Goal: Task Accomplishment & Management: Manage account settings

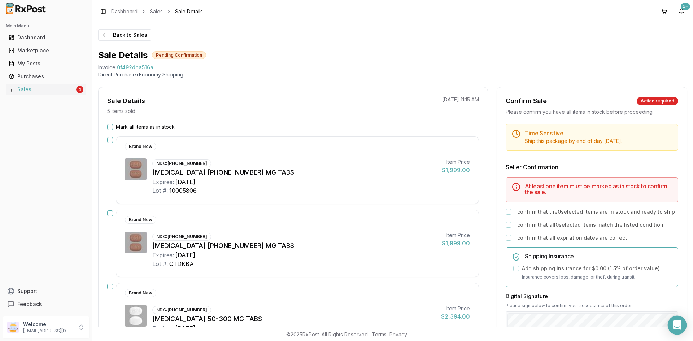
click at [677, 325] on icon "Open Intercom Messenger" at bounding box center [677, 325] width 8 height 9
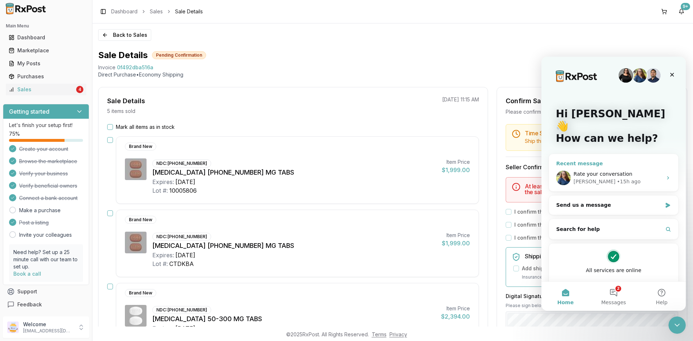
click at [665, 175] on icon "Intercom messenger" at bounding box center [668, 178] width 6 height 6
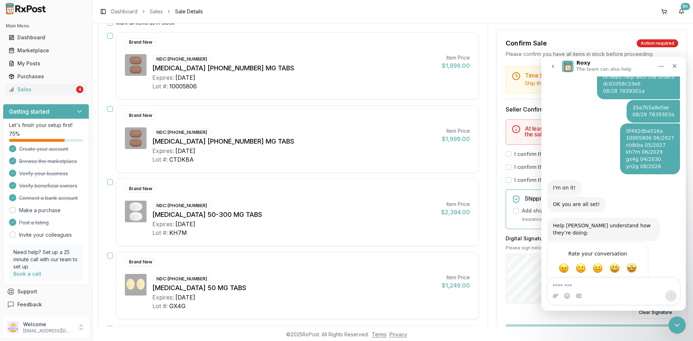
scroll to position [36, 0]
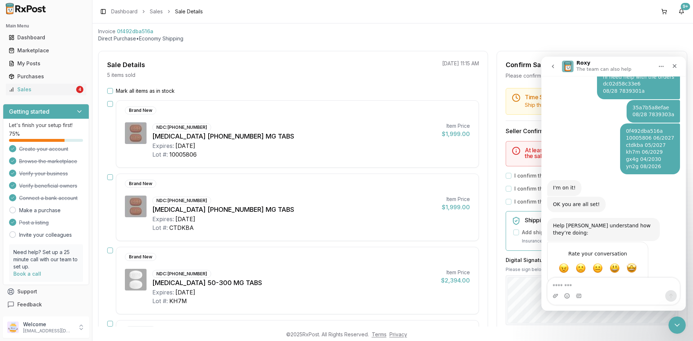
click at [109, 91] on button "Mark all items as in stock" at bounding box center [110, 91] width 6 height 6
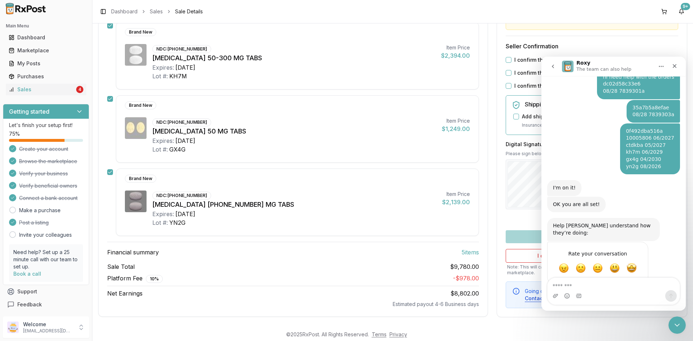
scroll to position [263, 0]
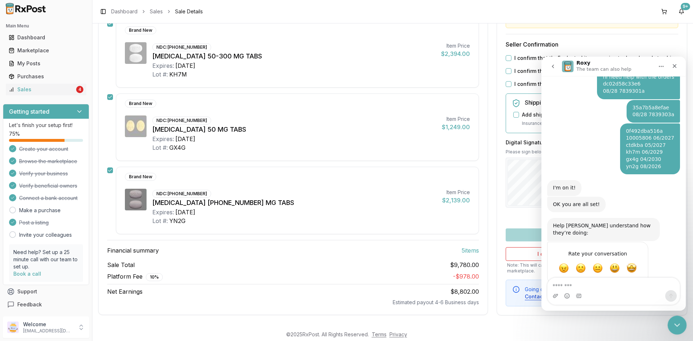
click at [680, 330] on div "Close Intercom Messenger" at bounding box center [676, 324] width 17 height 17
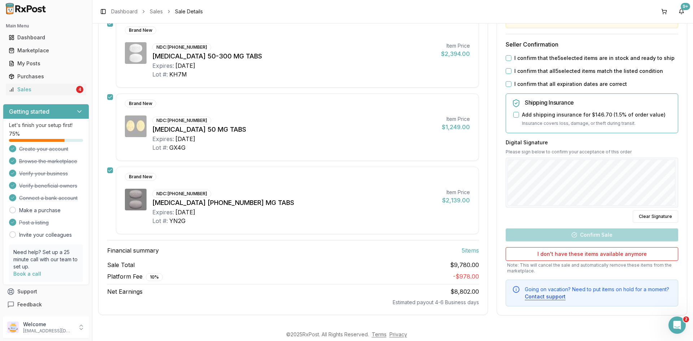
scroll to position [229, 0]
click at [509, 57] on button "I confirm that the 5 selected items are in stock and ready to ship" at bounding box center [509, 58] width 6 height 6
click at [508, 71] on button "I confirm that all 5 selected items match the listed condition" at bounding box center [509, 71] width 6 height 6
drag, startPoint x: 508, startPoint y: 84, endPoint x: 515, endPoint y: 111, distance: 27.6
click at [508, 85] on button "I confirm that all expiration dates are correct" at bounding box center [509, 84] width 6 height 6
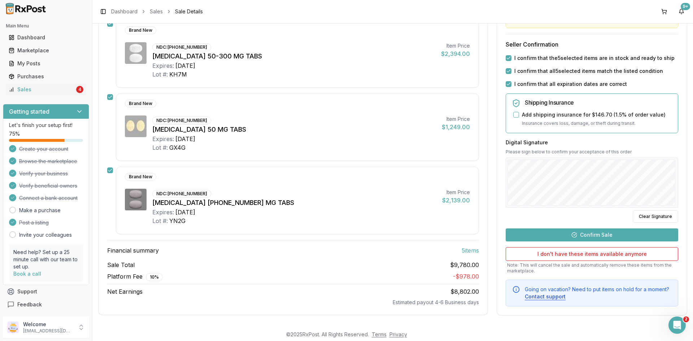
click at [589, 234] on button "Confirm Sale" at bounding box center [592, 234] width 173 height 13
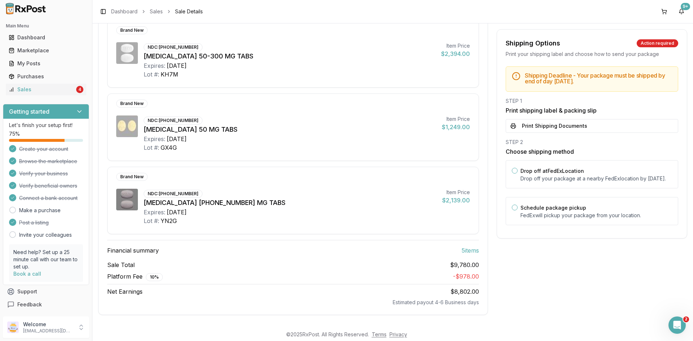
scroll to position [250, 0]
click at [518, 124] on button "Print Shipping Documents" at bounding box center [592, 126] width 173 height 14
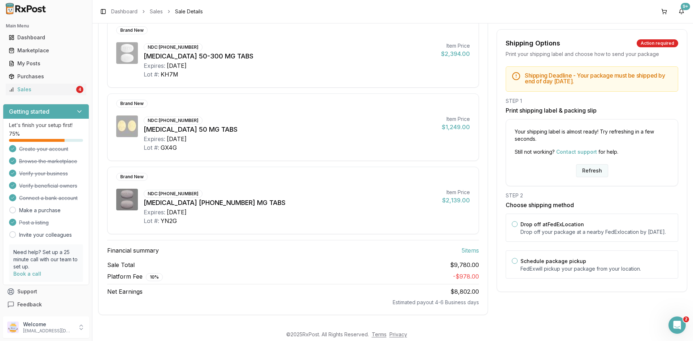
click at [581, 173] on button "Refresh" at bounding box center [592, 170] width 32 height 13
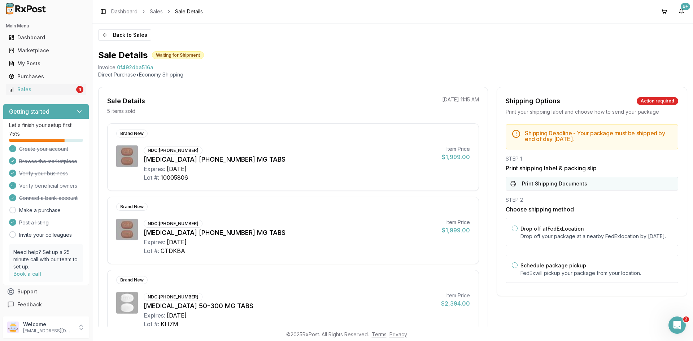
click at [549, 186] on button "Print Shipping Documents" at bounding box center [592, 184] width 173 height 14
click at [62, 89] on div "Sales" at bounding box center [42, 89] width 66 height 7
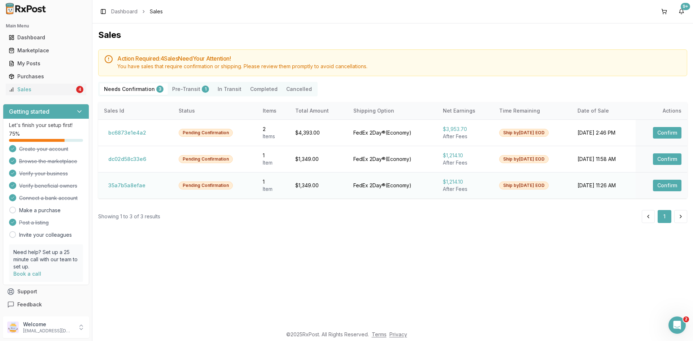
click at [675, 185] on button "Confirm" at bounding box center [667, 186] width 29 height 12
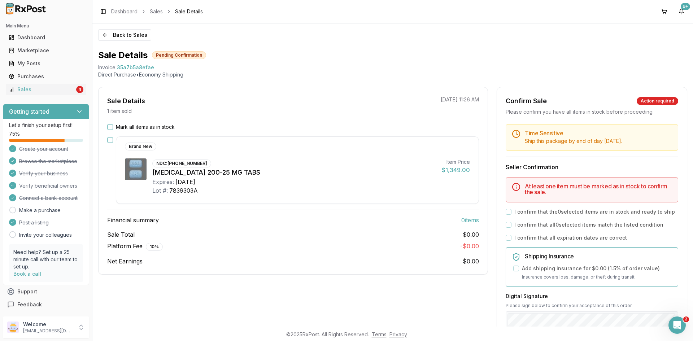
click at [113, 130] on div "Mark all items as in stock" at bounding box center [293, 126] width 372 height 7
click at [112, 125] on button "Mark all items as in stock" at bounding box center [110, 127] width 6 height 6
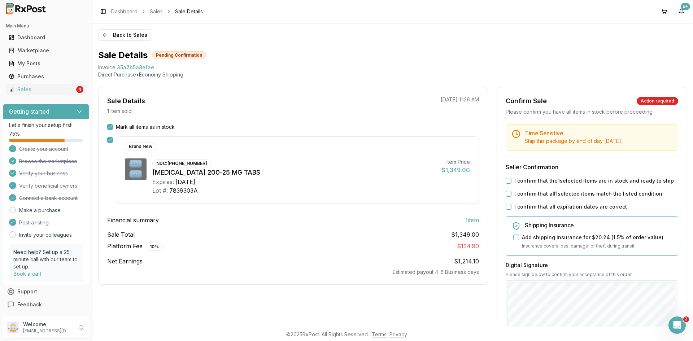
click at [506, 181] on button "I confirm that the 1 selected items are in stock and ready to ship" at bounding box center [509, 181] width 6 height 6
click at [510, 195] on div "I confirm that all 1 selected items match the listed condition" at bounding box center [592, 193] width 173 height 7
click at [506, 193] on button "I confirm that all 1 selected items match the listed condition" at bounding box center [509, 194] width 6 height 6
click at [506, 205] on button "I confirm that all expiration dates are correct" at bounding box center [509, 207] width 6 height 6
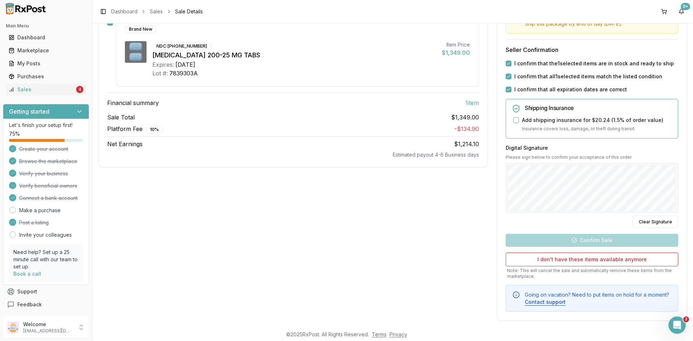
scroll to position [123, 0]
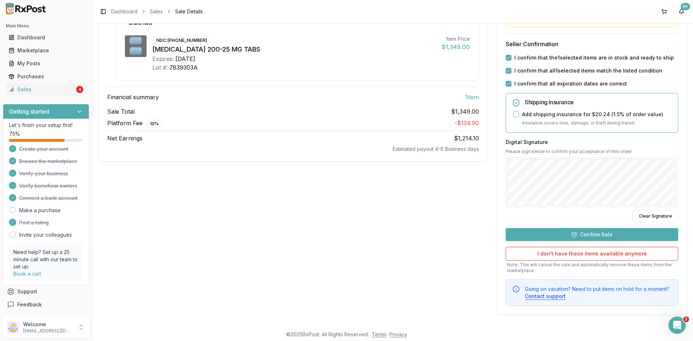
click at [630, 235] on button "Confirm Sale" at bounding box center [592, 234] width 173 height 13
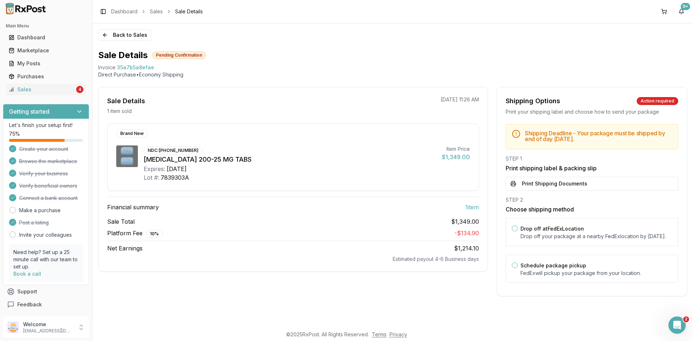
scroll to position [0, 0]
click at [567, 182] on button "Print Shipping Documents" at bounding box center [592, 184] width 173 height 14
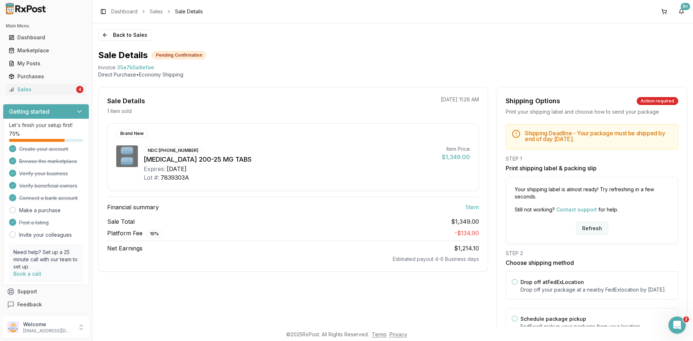
click at [590, 227] on button "Refresh" at bounding box center [592, 228] width 32 height 13
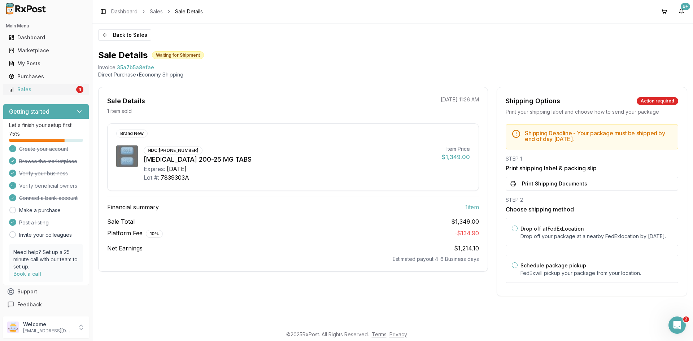
click at [81, 92] on link "Sales 4" at bounding box center [46, 89] width 81 height 13
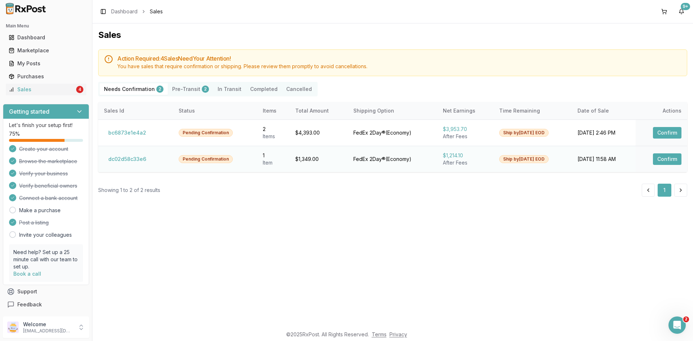
click at [674, 162] on button "Confirm" at bounding box center [667, 159] width 29 height 12
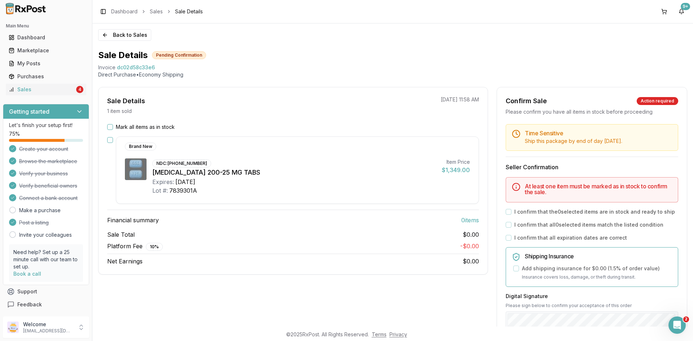
click at [112, 126] on button "Mark all items as in stock" at bounding box center [110, 127] width 6 height 6
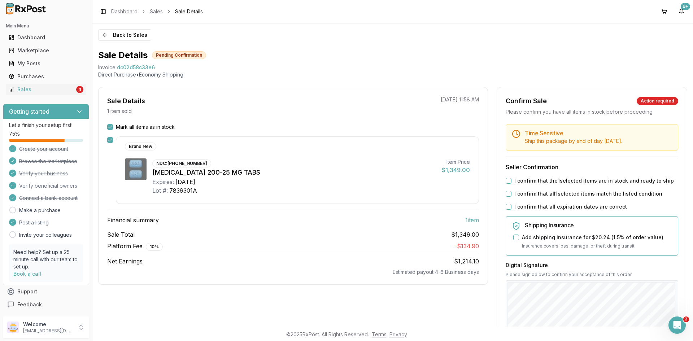
click at [506, 183] on button "I confirm that the 1 selected items are in stock and ready to ship" at bounding box center [509, 181] width 6 height 6
drag, startPoint x: 507, startPoint y: 191, endPoint x: 507, endPoint y: 197, distance: 5.8
click at [507, 192] on button "I confirm that all 1 selected items match the listed condition" at bounding box center [509, 194] width 6 height 6
click at [508, 204] on div "Time Sensitive Ship this package by end of day Monday, October 6th . Seller Con…" at bounding box center [592, 276] width 190 height 305
click at [508, 205] on button "I confirm that all expiration dates are correct" at bounding box center [509, 207] width 6 height 6
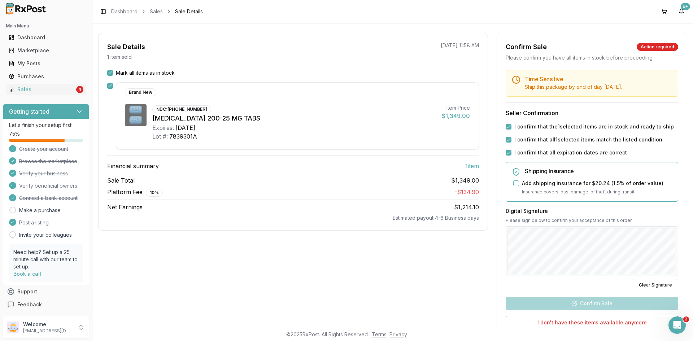
scroll to position [108, 0]
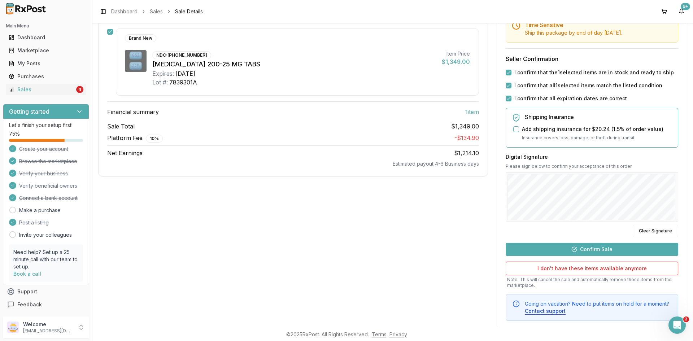
click at [559, 253] on button "Confirm Sale" at bounding box center [592, 249] width 173 height 13
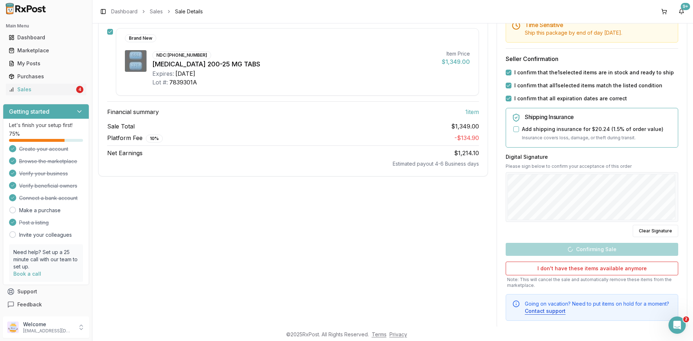
scroll to position [0, 0]
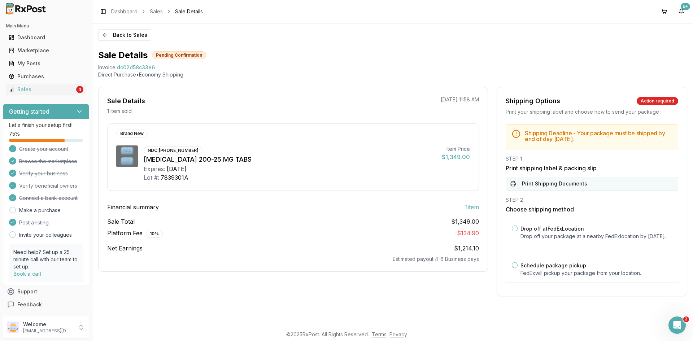
click at [539, 188] on button "Print Shipping Documents" at bounding box center [592, 184] width 173 height 14
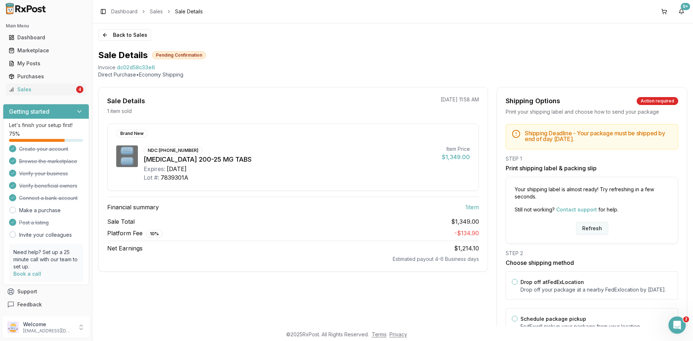
click at [584, 227] on button "Refresh" at bounding box center [592, 228] width 32 height 13
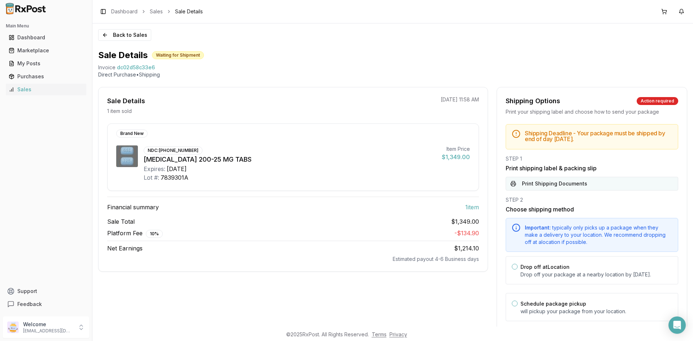
click at [545, 186] on button "Print Shipping Documents" at bounding box center [592, 184] width 173 height 14
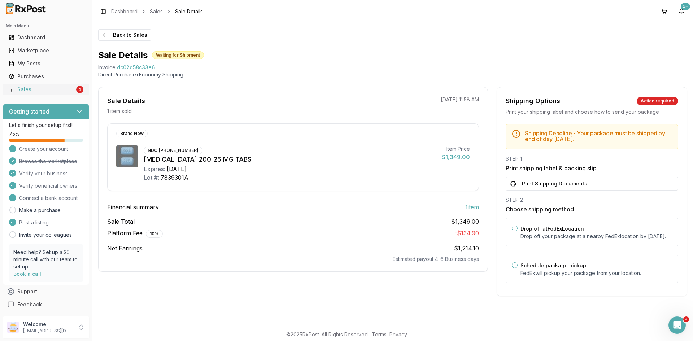
click at [76, 88] on div "4" at bounding box center [79, 89] width 7 height 7
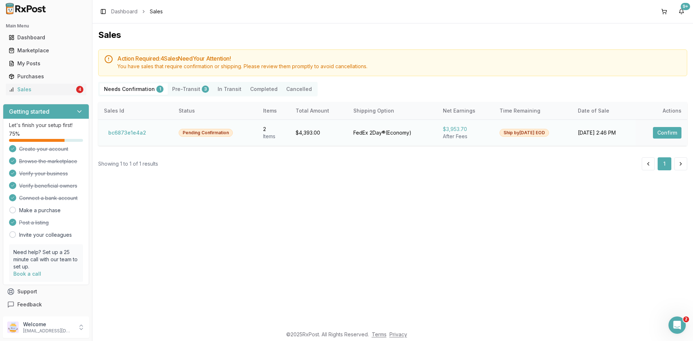
click at [664, 126] on td "Confirm" at bounding box center [662, 133] width 52 height 26
click at [665, 129] on button "Confirm" at bounding box center [667, 133] width 29 height 12
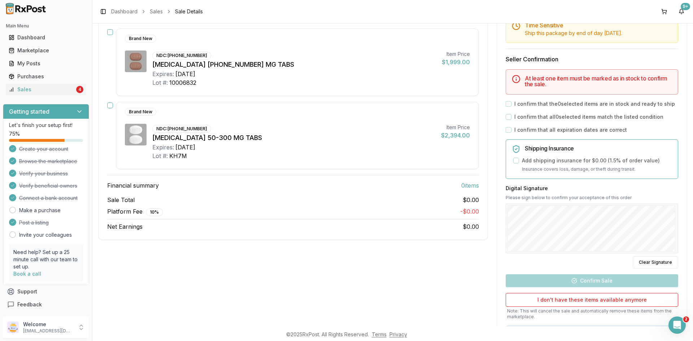
scroll to position [108, 0]
click at [674, 324] on icon "Open Intercom Messenger" at bounding box center [676, 324] width 12 height 12
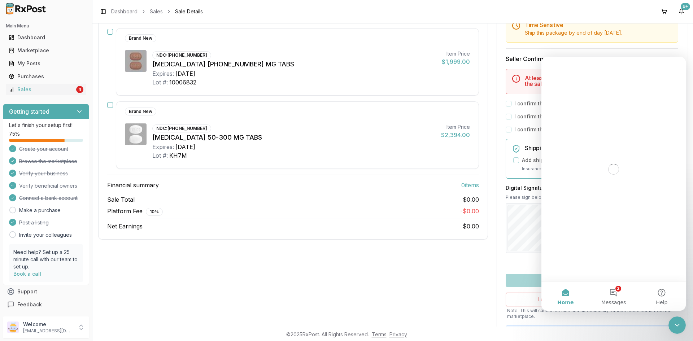
scroll to position [0, 0]
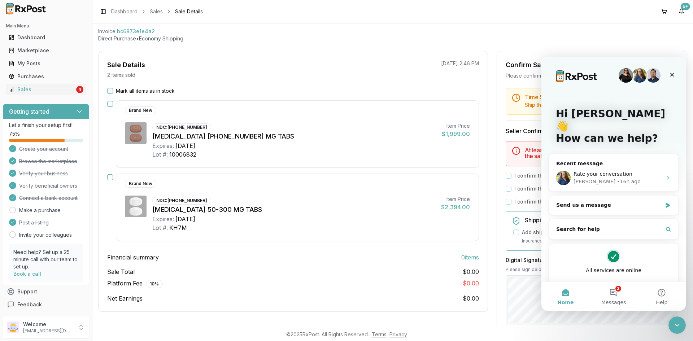
click at [130, 29] on span "bc6873e1e4a2" at bounding box center [136, 31] width 38 height 7
click at [130, 29] on div "Sale Details Pending Confirmation Invoice bc6873e1e4a2 Direct Purchase • Econom…" at bounding box center [392, 27] width 589 height 29
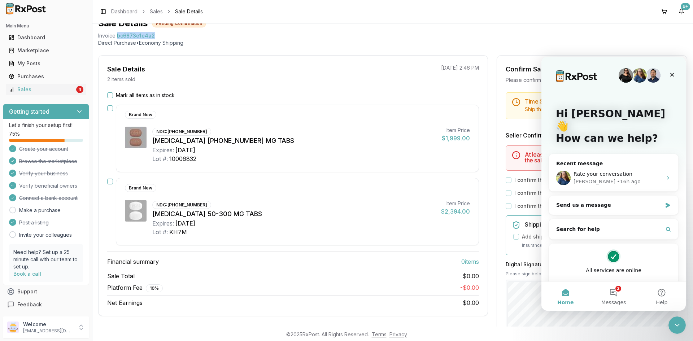
copy span "bc6873e1e4a2"
click at [661, 166] on div "Rate your conversation [PERSON_NAME] • 16h ago" at bounding box center [613, 178] width 129 height 27
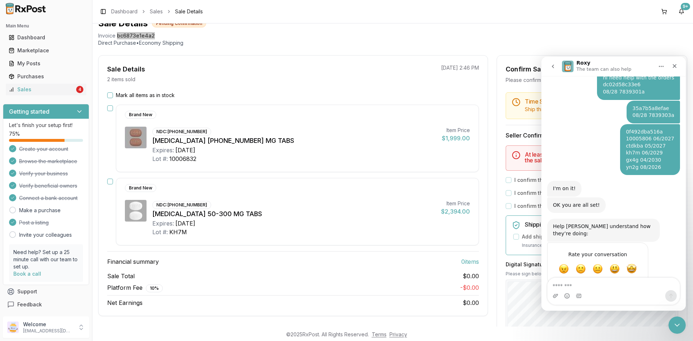
scroll to position [229, 0]
click at [574, 286] on textarea "Message…" at bounding box center [614, 284] width 132 height 12
type textarea "**********"
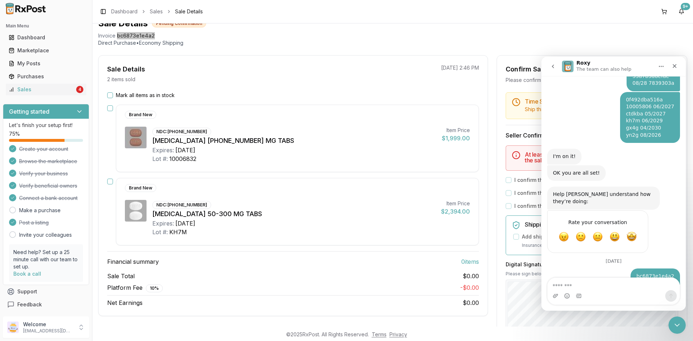
scroll to position [277, 0]
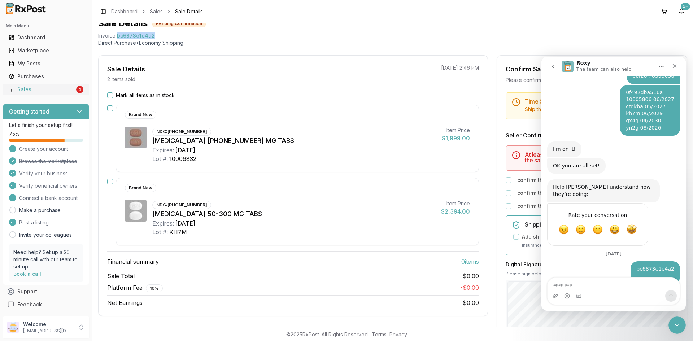
click at [42, 91] on div "Sales" at bounding box center [42, 89] width 66 height 7
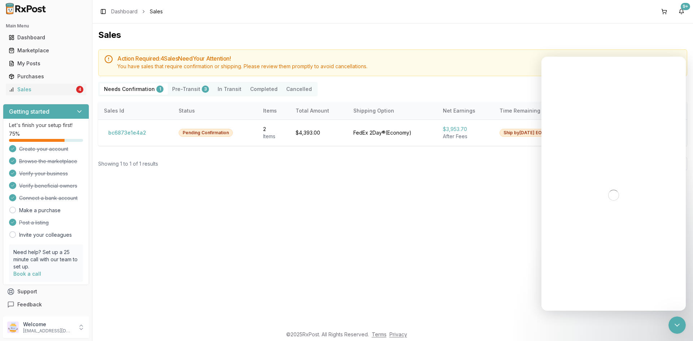
click at [191, 87] on button "Pre-Transit 3" at bounding box center [190, 89] width 45 height 12
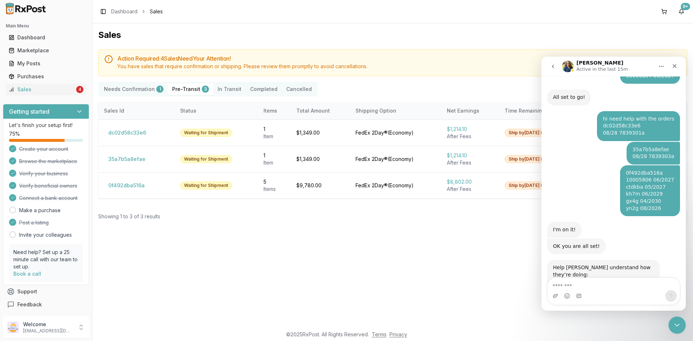
scroll to position [277, 0]
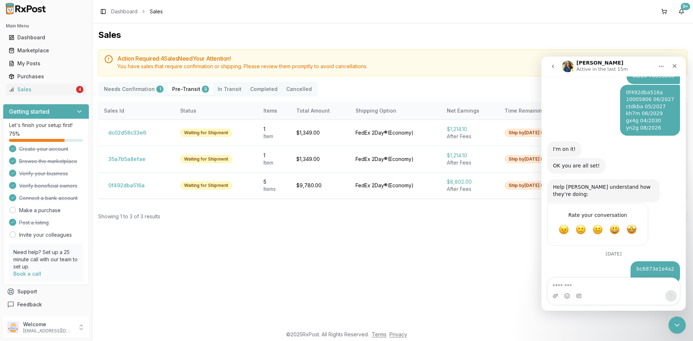
click at [159, 88] on div "1" at bounding box center [159, 89] width 7 height 7
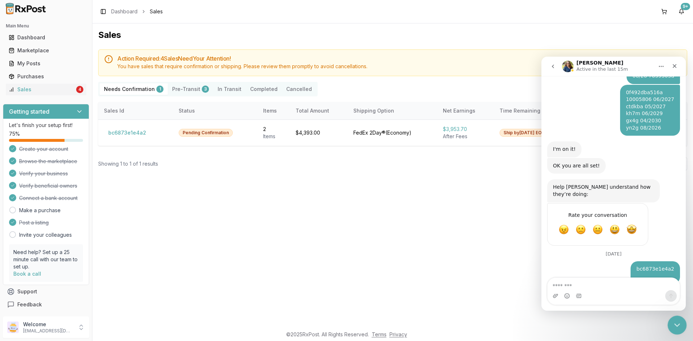
click at [675, 326] on icon "Close Intercom Messenger" at bounding box center [676, 324] width 9 height 9
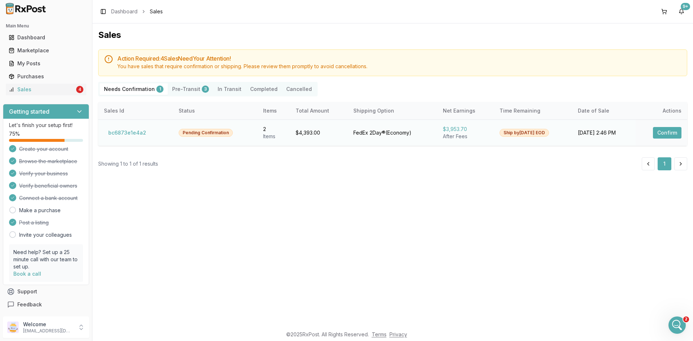
scroll to position [277, 0]
click at [667, 138] on button "Confirm" at bounding box center [667, 133] width 29 height 12
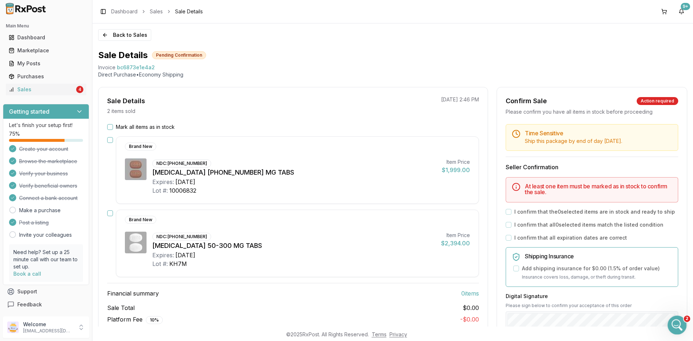
click at [673, 323] on icon "Open Intercom Messenger" at bounding box center [676, 324] width 12 height 12
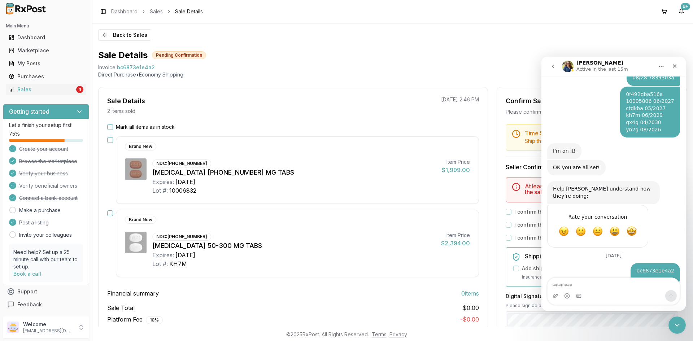
scroll to position [277, 0]
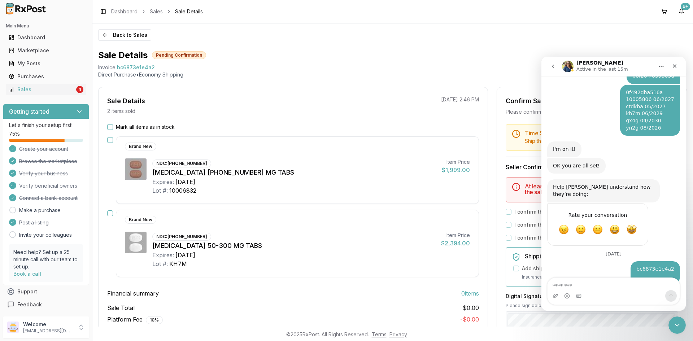
click at [630, 287] on textarea "Message…" at bounding box center [614, 284] width 132 height 12
type textarea "*"
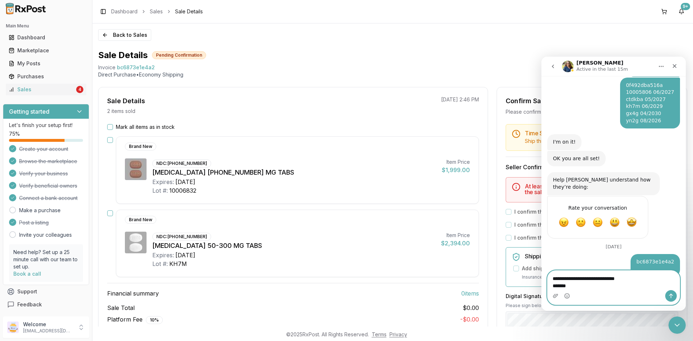
click at [573, 285] on textarea "**********" at bounding box center [614, 280] width 132 height 19
type textarea "**********"
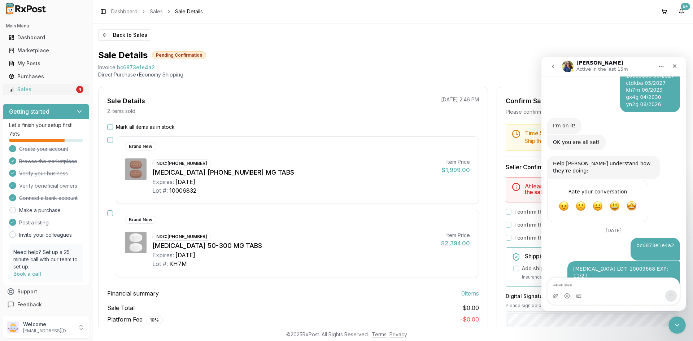
click at [72, 88] on link "Sales 4" at bounding box center [46, 89] width 81 height 13
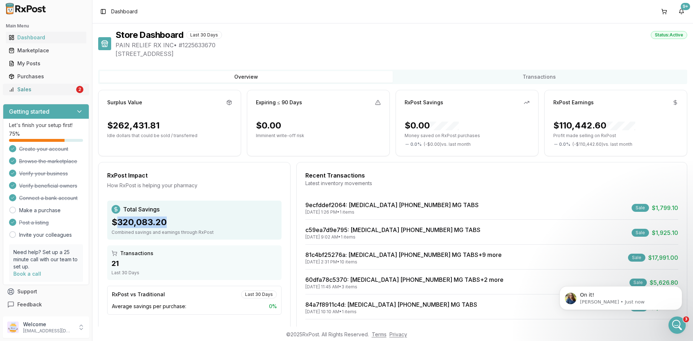
click at [45, 87] on div "Sales" at bounding box center [42, 89] width 66 height 7
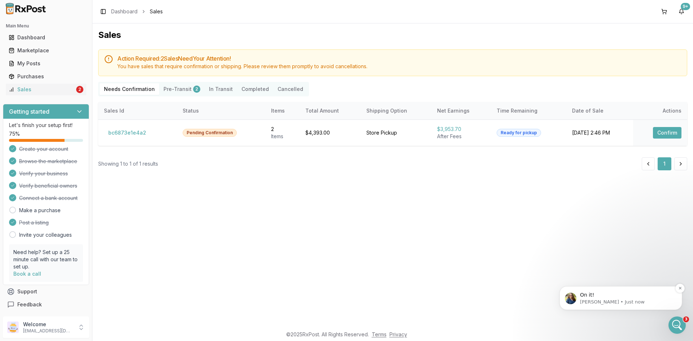
click at [624, 299] on p "[PERSON_NAME] • Just now" at bounding box center [626, 302] width 93 height 6
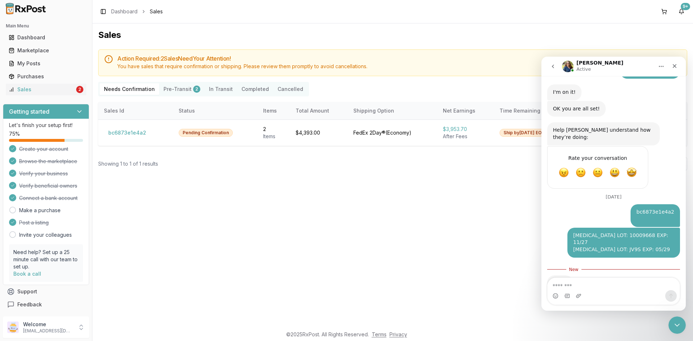
scroll to position [341, 0]
